Goal: Task Accomplishment & Management: Manage account settings

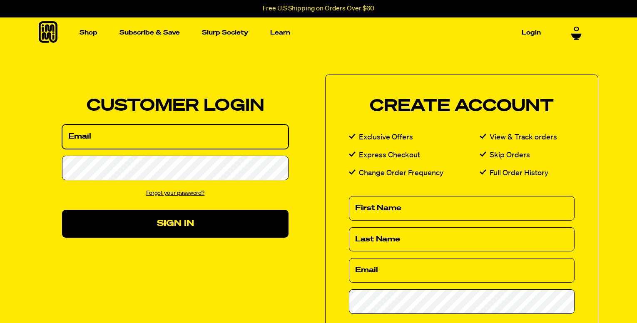
click at [98, 135] on input "Email" at bounding box center [175, 137] width 227 height 25
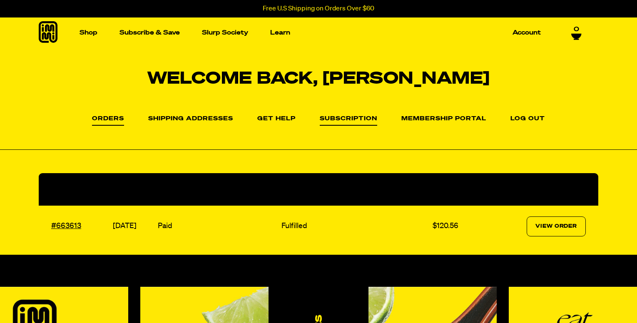
click at [337, 117] on link "Subscription" at bounding box center [348, 121] width 57 height 10
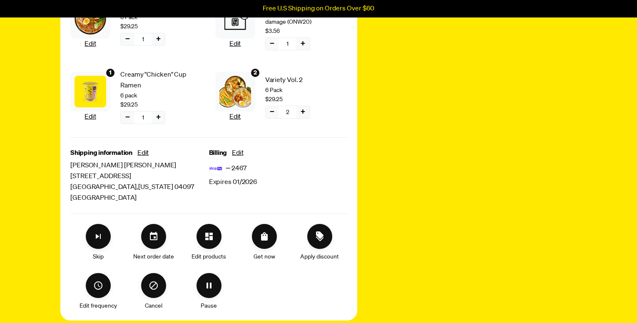
scroll to position [288, 0]
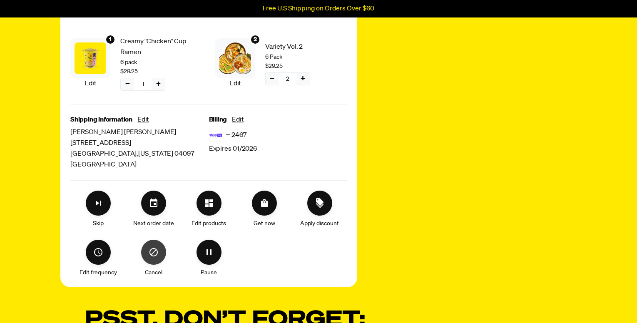
click at [147, 251] on button "Cancel" at bounding box center [153, 252] width 25 height 25
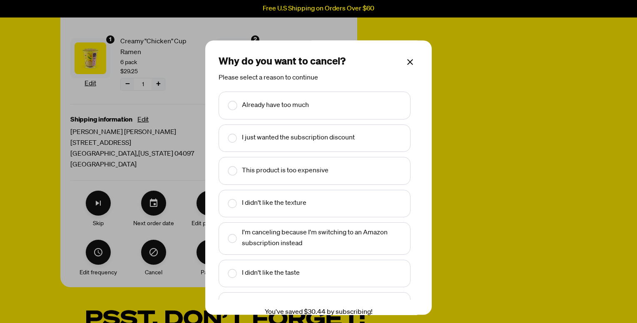
drag, startPoint x: 415, startPoint y: 171, endPoint x: 415, endPoint y: 218, distance: 47.5
click at [415, 218] on div "Why do you want to cancel? Please select a reason to continue Already have too …" at bounding box center [318, 177] width 227 height 275
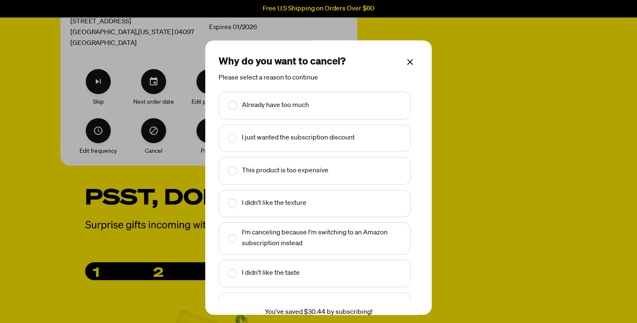
scroll to position [414, 0]
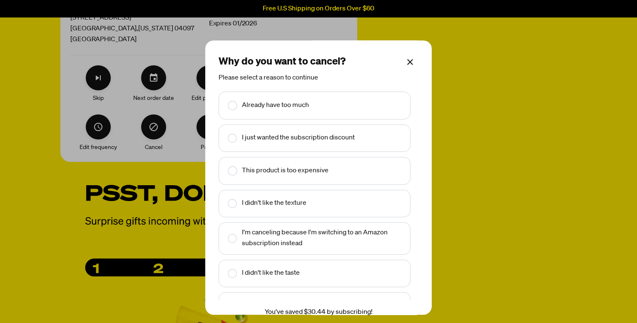
click at [247, 302] on div "Already have too much I just wanted the subscription discount This product is t…" at bounding box center [319, 217] width 200 height 250
click at [232, 105] on rect "Make changes for subscription" at bounding box center [232, 106] width 9 height 9
checkbox input "true"
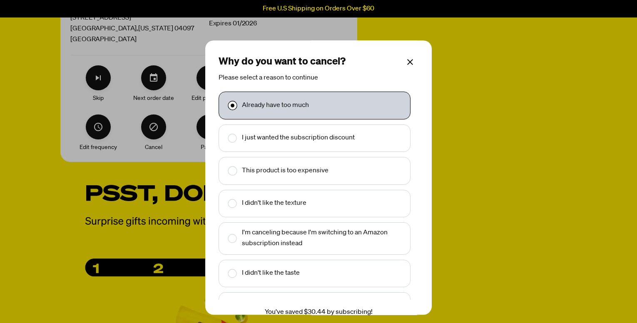
drag, startPoint x: 412, startPoint y: 163, endPoint x: 423, endPoint y: 227, distance: 64.6
click at [423, 227] on div "Why do you want to cancel? Please select a reason to continue Already have too …" at bounding box center [318, 177] width 227 height 275
drag, startPoint x: 417, startPoint y: 253, endPoint x: 420, endPoint y: 159, distance: 93.8
click at [420, 159] on div "Why do you want to cancel? Please select a reason to continue Already have too …" at bounding box center [318, 177] width 227 height 275
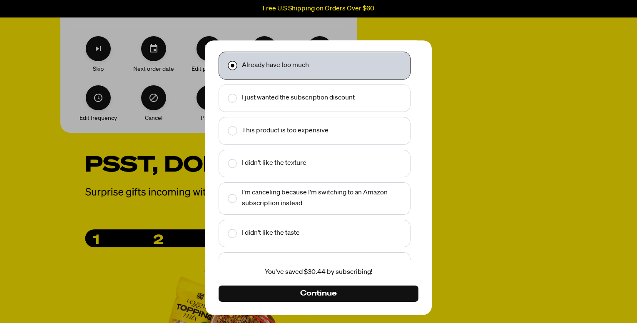
scroll to position [447, 0]
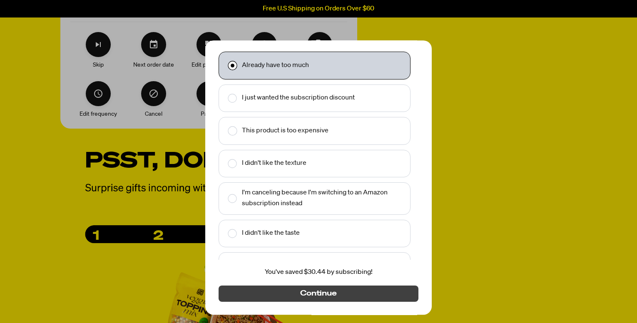
click at [303, 294] on span "Continue" at bounding box center [318, 294] width 37 height 9
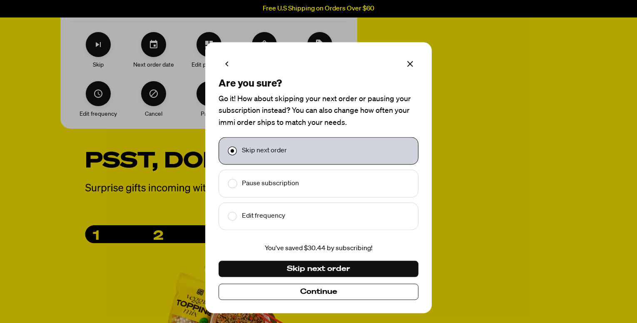
scroll to position [0, 0]
click at [232, 182] on rect "Make changes for subscription" at bounding box center [232, 184] width 9 height 9
checkbox input "false"
checkbox input "true"
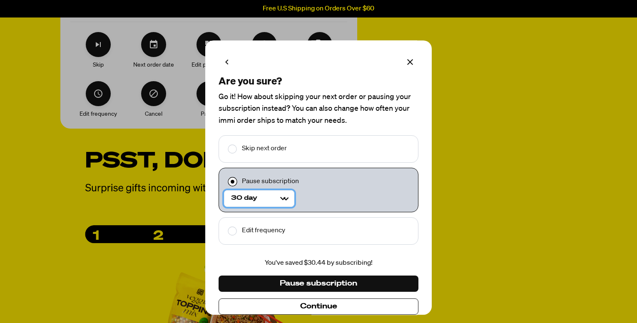
click at [285, 198] on Selector "30 day 60 day" at bounding box center [259, 198] width 70 height 17
click at [225, 64] on icon "Make changes for subscription" at bounding box center [227, 62] width 10 height 10
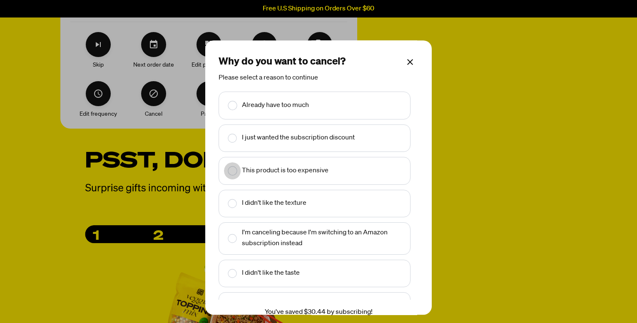
click at [230, 169] on rect "Make changes for subscription" at bounding box center [232, 171] width 9 height 9
checkbox input "true"
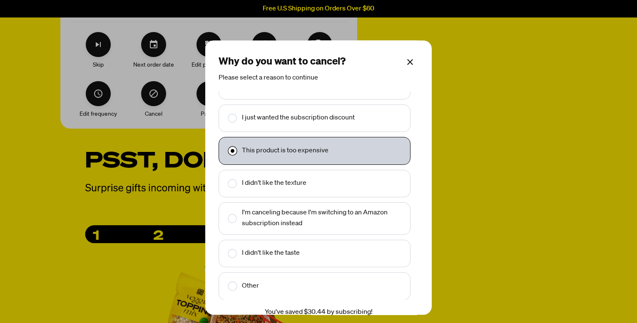
scroll to position [40, 0]
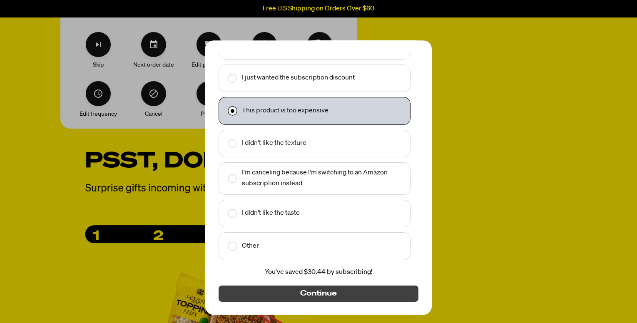
click at [311, 293] on span "Continue" at bounding box center [318, 294] width 37 height 9
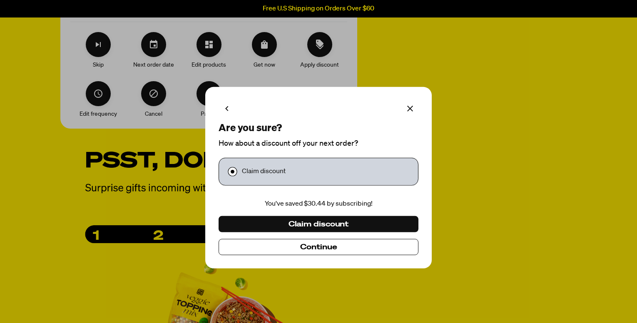
scroll to position [0, 0]
click at [227, 109] on icon "Make changes for subscription" at bounding box center [226, 108] width 3 height 5
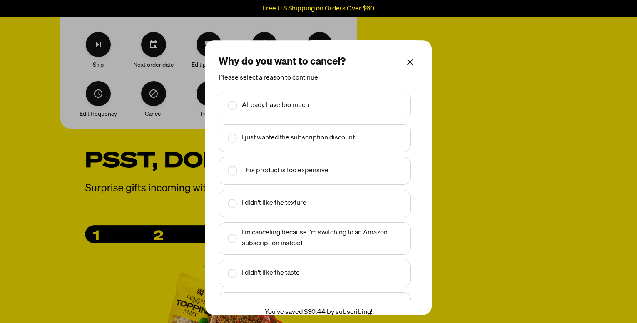
scroll to position [20, 0]
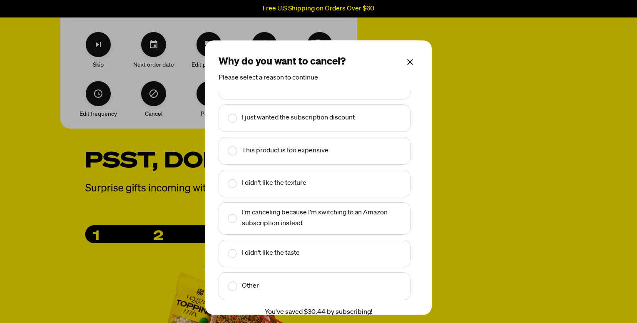
click at [232, 288] on rect "Make changes for subscription" at bounding box center [232, 286] width 9 height 9
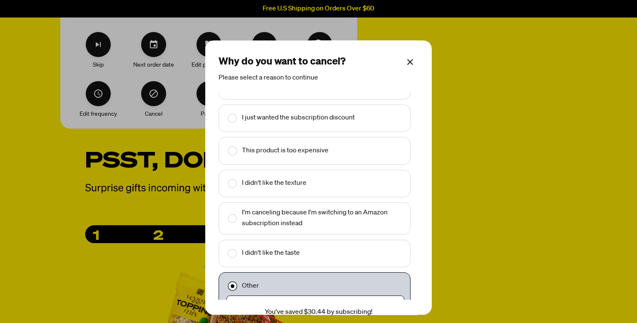
scroll to position [38, 0]
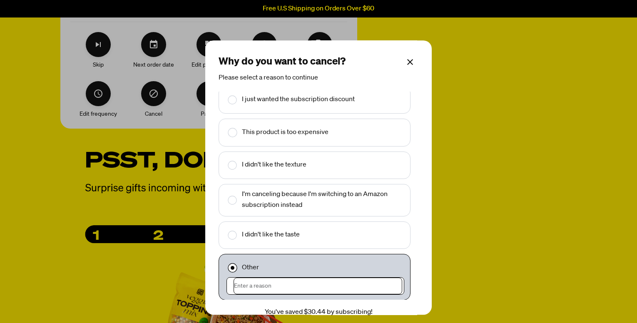
click at [246, 282] on input "Make changes for subscription" at bounding box center [318, 286] width 169 height 17
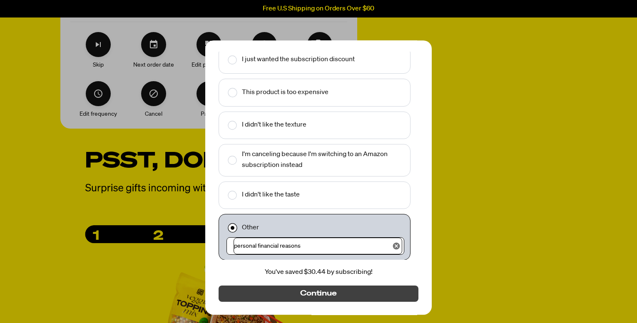
type input "personal financial reasons"
click at [311, 292] on span "Continue" at bounding box center [318, 294] width 37 height 9
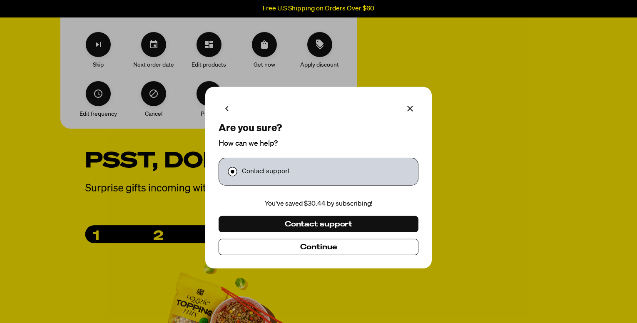
scroll to position [0, 0]
click at [305, 245] on span "Continue" at bounding box center [318, 247] width 37 height 9
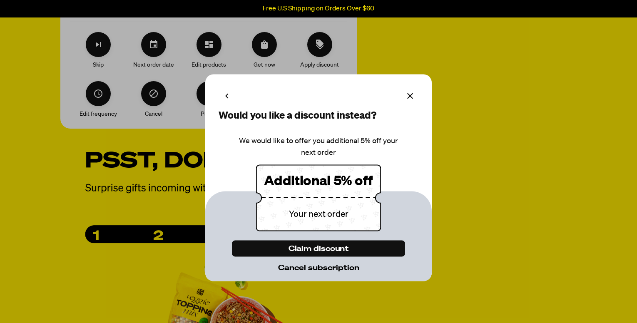
click at [306, 268] on span "Cancel subscription" at bounding box center [318, 268] width 81 height 9
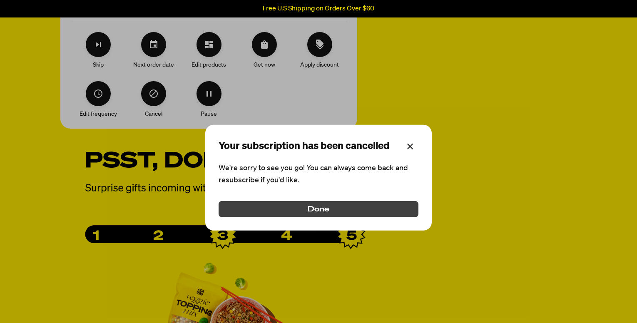
click at [316, 208] on span "Done" at bounding box center [319, 209] width 22 height 9
